Goal: Transaction & Acquisition: Purchase product/service

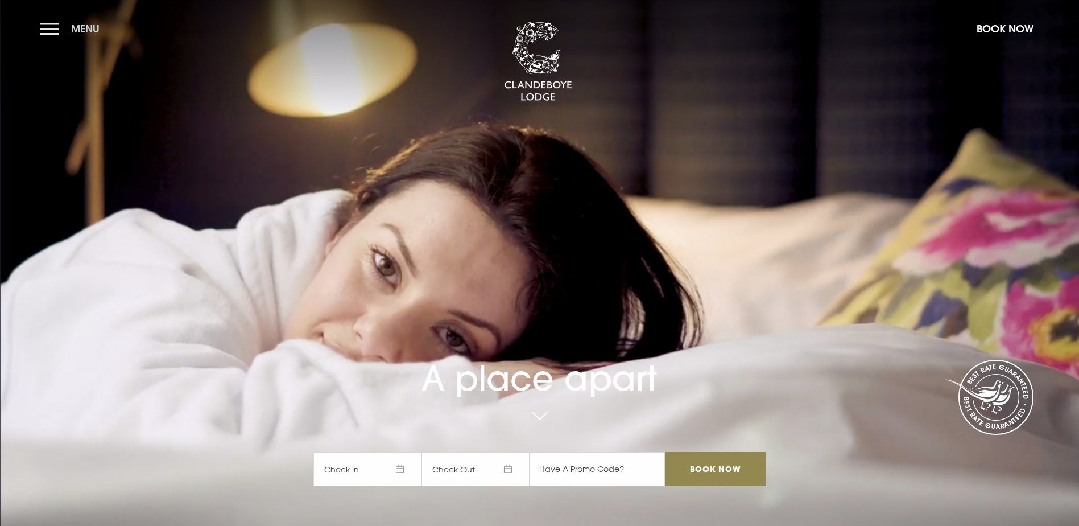
click at [53, 34] on button "Menu" at bounding box center [72, 28] width 65 height 24
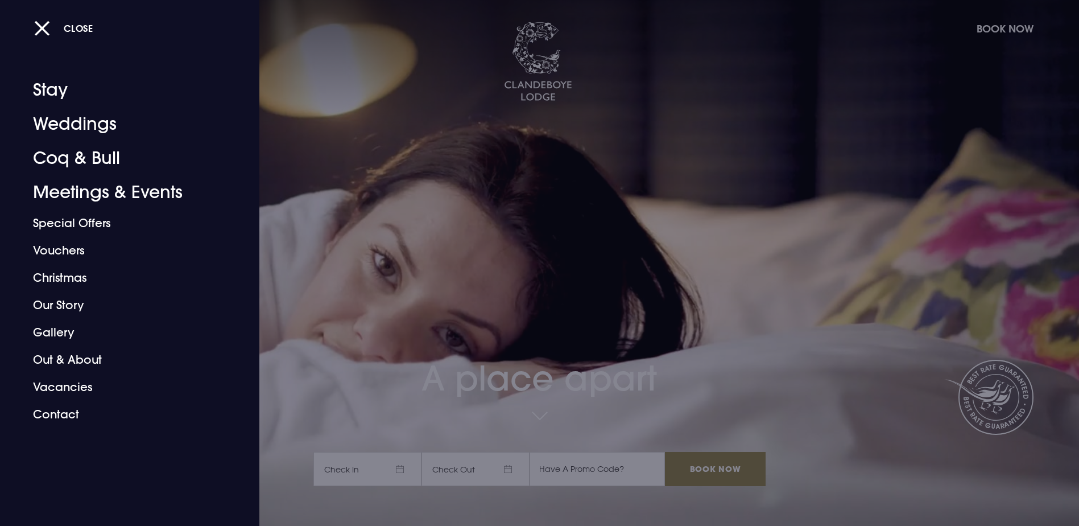
drag, startPoint x: 44, startPoint y: 34, endPoint x: 42, endPoint y: 44, distance: 11.0
click at [44, 34] on button "Close" at bounding box center [63, 27] width 59 height 23
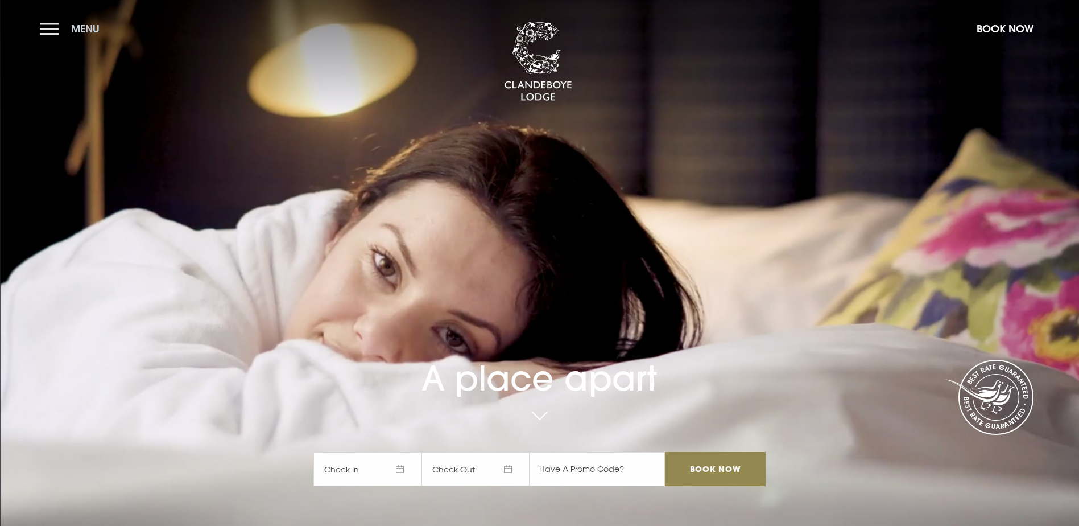
click at [49, 26] on button "Menu" at bounding box center [72, 28] width 65 height 24
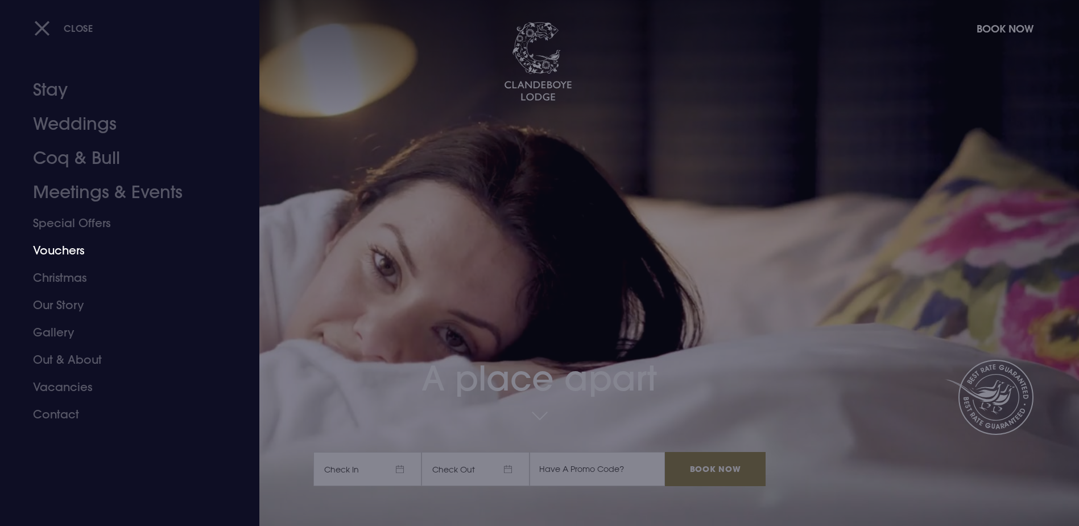
click at [56, 259] on link "Vouchers" at bounding box center [123, 250] width 180 height 27
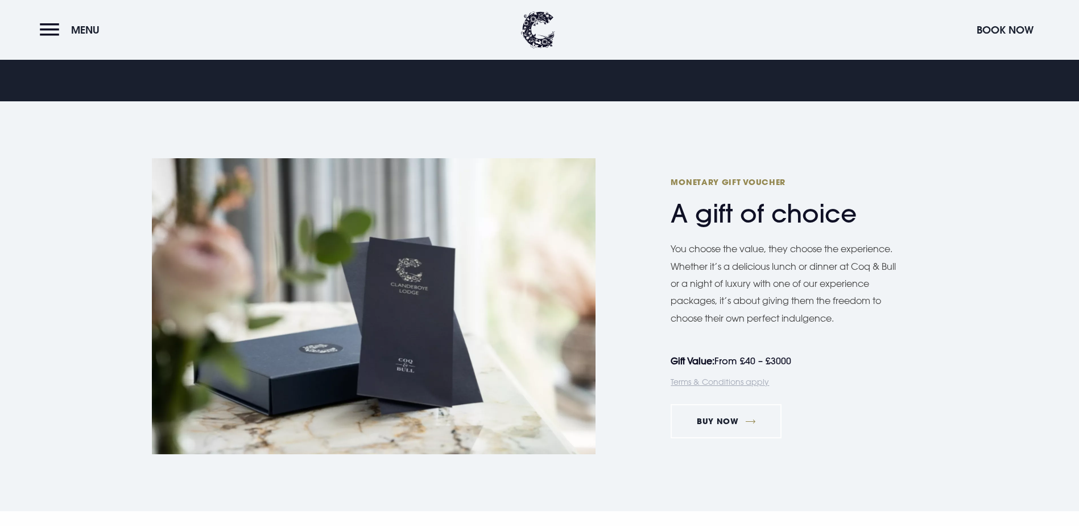
scroll to position [644, 0]
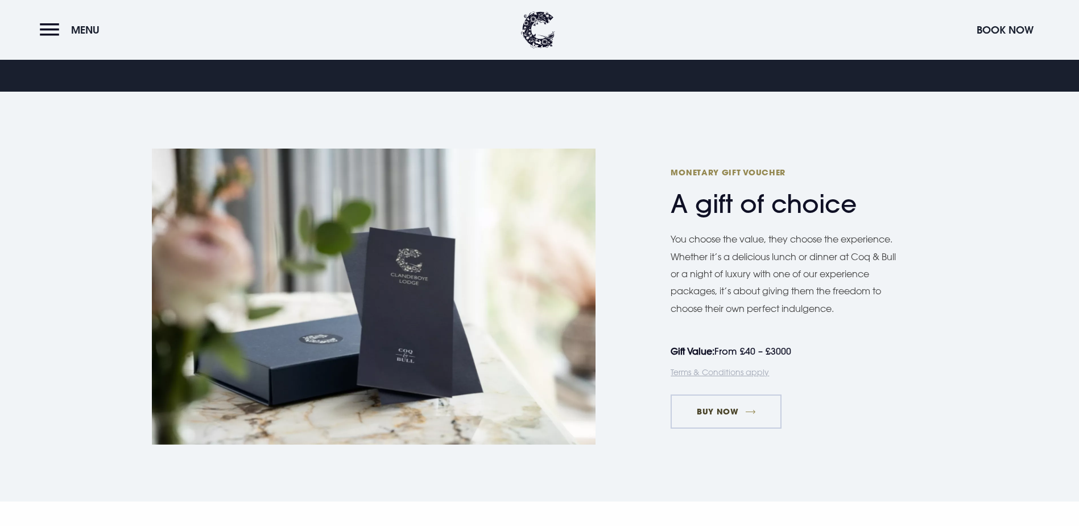
click at [724, 427] on link "Buy Now" at bounding box center [726, 411] width 111 height 34
